Goal: Check status: Check status

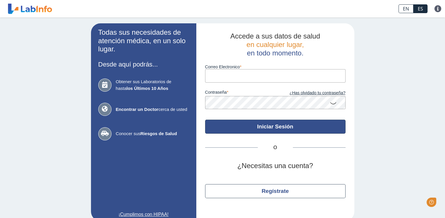
type input "[EMAIL_ADDRESS][DOMAIN_NAME]"
click at [248, 128] on button "Iniciar Sesión" at bounding box center [275, 127] width 140 height 14
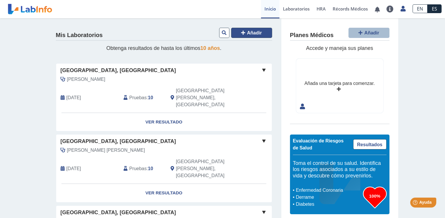
click at [238, 31] on button "Añadir" at bounding box center [251, 33] width 41 height 10
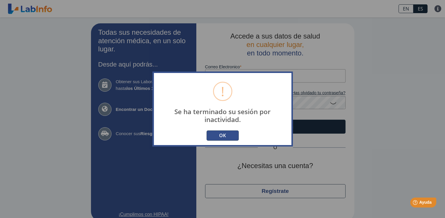
click at [221, 135] on button "OK" at bounding box center [222, 136] width 32 height 10
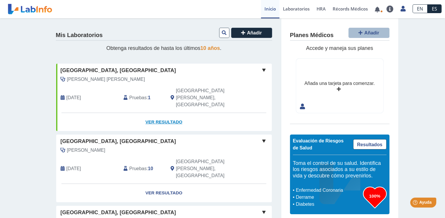
click at [177, 113] on link "Ver Resultado" at bounding box center [164, 122] width 216 height 18
